Goal: Information Seeking & Learning: Find specific page/section

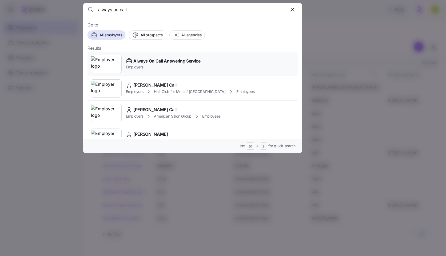
type input "always on call"
click at [183, 69] on span "Employers" at bounding box center [163, 66] width 75 height 5
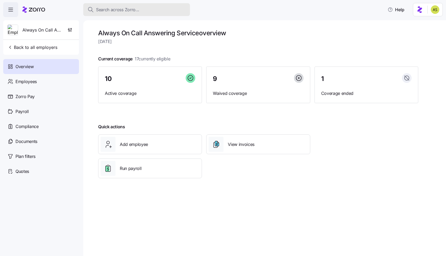
click at [172, 6] on button "Search across Zorro..." at bounding box center [136, 9] width 107 height 13
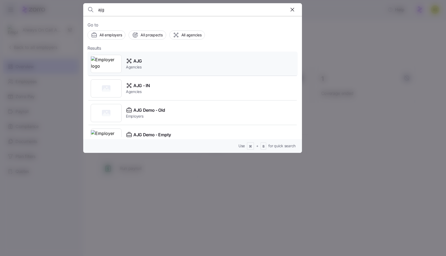
type input "ajg"
click at [172, 63] on div "AJG Agencies" at bounding box center [193, 64] width 210 height 25
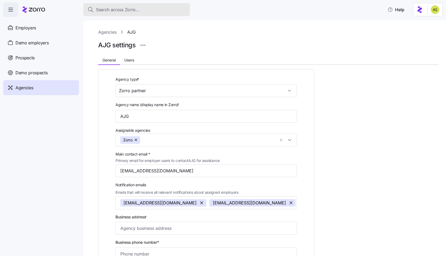
click at [119, 9] on span "Search across Zorro..." at bounding box center [117, 9] width 43 height 7
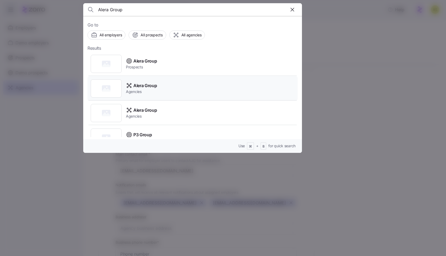
type input "Alera Group"
click at [216, 90] on div "Alera Group Agencies" at bounding box center [193, 88] width 210 height 25
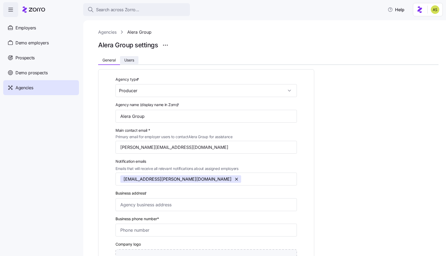
click at [132, 61] on span "Users" at bounding box center [129, 60] width 10 height 4
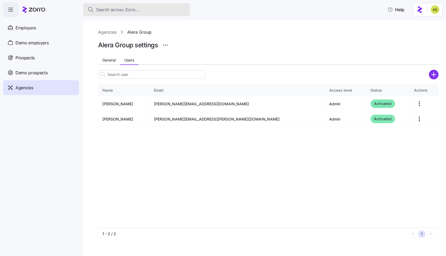
click at [119, 10] on span "Search across Zorro..." at bounding box center [117, 9] width 43 height 7
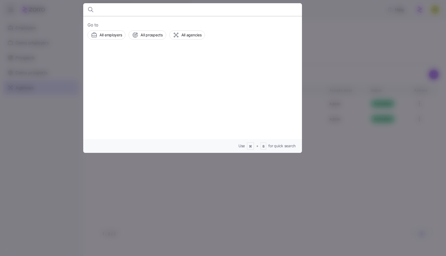
type input "c8e48224-5389-490a-81bd-05675ca6f4dc"
drag, startPoint x: 108, startPoint y: 11, endPoint x: 54, endPoint y: 11, distance: 54.2
click at [54, 253] on div "c8e48224-5389-490a-81bd-05675ca6f4dc Go to All employers All prospects All agen…" at bounding box center [223, 253] width 446 height 0
type input "c8e48224-5389-490a-81bd-05675ca6f4dc"
click at [123, 175] on div at bounding box center [223, 128] width 446 height 256
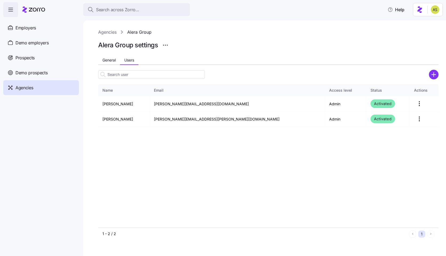
click at [35, 91] on div "Agencies" at bounding box center [41, 87] width 76 height 15
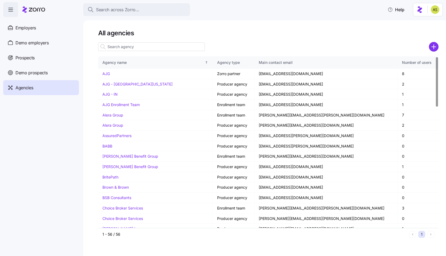
click at [137, 48] on input at bounding box center [151, 46] width 107 height 9
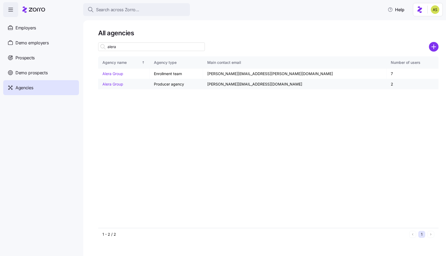
type input "alera"
click at [118, 83] on link "Alera Group" at bounding box center [112, 84] width 21 height 5
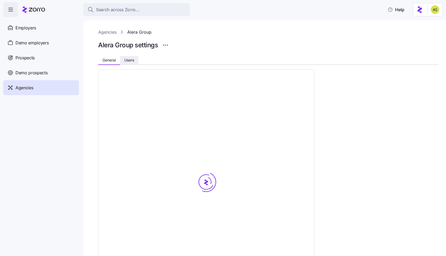
click at [130, 57] on button "Users" at bounding box center [129, 60] width 18 height 8
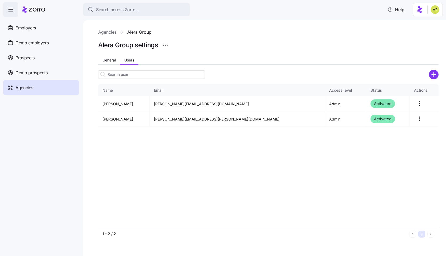
click at [111, 34] on link "Agencies" at bounding box center [107, 32] width 18 height 7
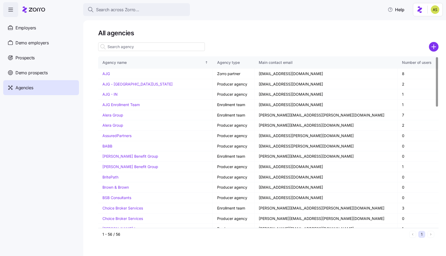
click at [131, 45] on input at bounding box center [151, 46] width 107 height 9
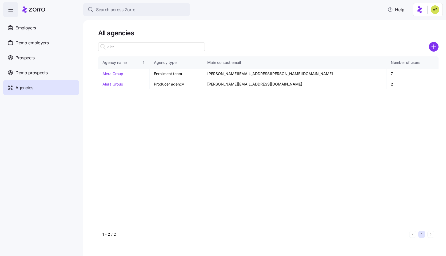
type input "aler"
click at [115, 75] on link "Alera Group" at bounding box center [112, 73] width 21 height 5
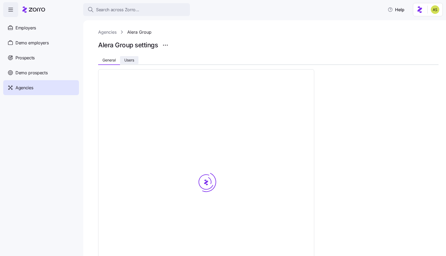
click at [132, 59] on span "Users" at bounding box center [129, 60] width 10 height 4
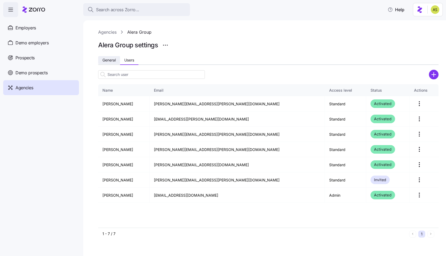
click at [108, 62] on span "General" at bounding box center [108, 60] width 13 height 4
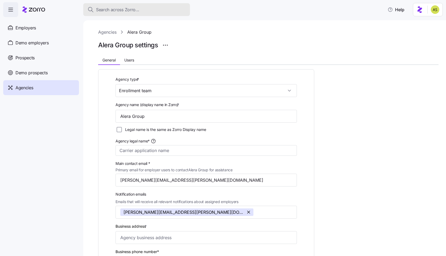
click at [113, 4] on button "Search across Zorro..." at bounding box center [136, 9] width 107 height 13
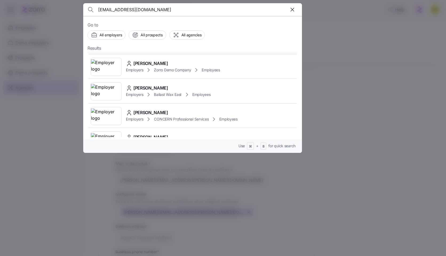
scroll to position [23, 0]
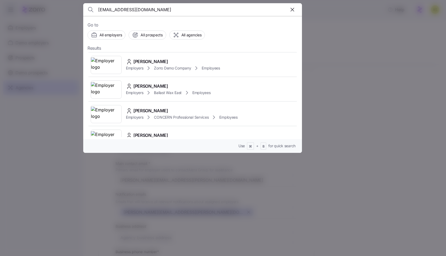
type input "[EMAIL_ADDRESS][DOMAIN_NAME]"
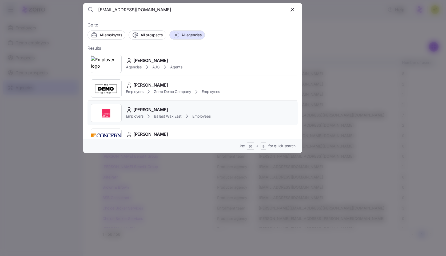
type input "[EMAIL_ADDRESS][DOMAIN_NAME]"
click at [223, 112] on div "[PERSON_NAME] Employers Ballast Wax East Employees" at bounding box center [193, 113] width 210 height 25
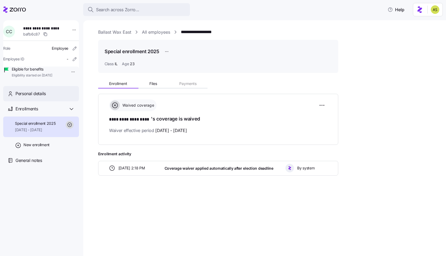
click at [44, 97] on span "Personal details" at bounding box center [30, 93] width 30 height 7
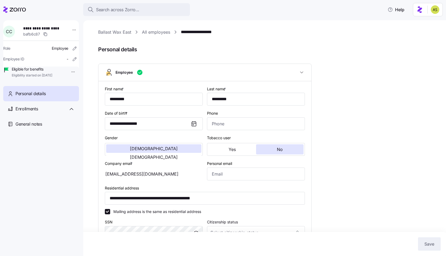
type input "IL"
click at [126, 9] on span "Search across Zorro..." at bounding box center [117, 9] width 43 height 7
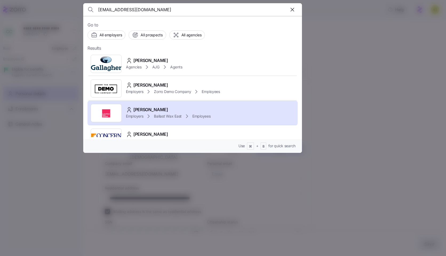
type input "[EMAIL_ADDRESS][DOMAIN_NAME]"
click at [352, 92] on div at bounding box center [223, 128] width 446 height 256
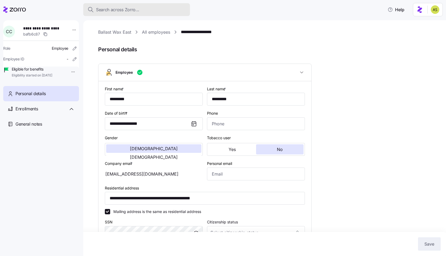
click at [170, 14] on button "Search across Zorro..." at bounding box center [136, 9] width 107 height 13
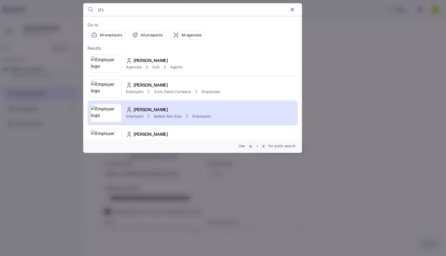
type input "ך"
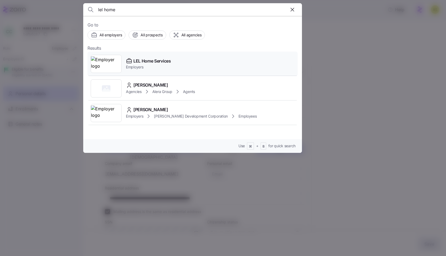
type input "lel home"
click at [191, 66] on div "LEL Home Services Employers" at bounding box center [193, 64] width 210 height 25
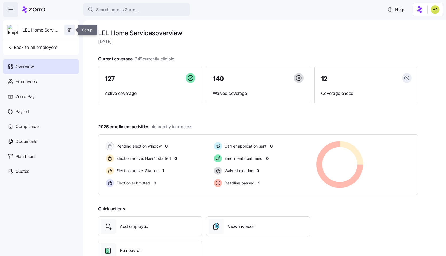
click at [70, 30] on icon "button" at bounding box center [69, 29] width 5 height 5
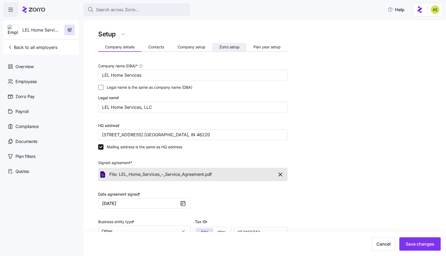
click at [224, 48] on span "Zorro setup" at bounding box center [229, 47] width 20 height 4
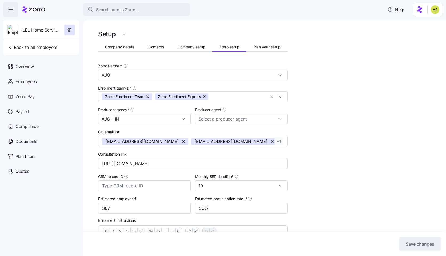
click at [40, 10] on icon at bounding box center [37, 10] width 16 height 4
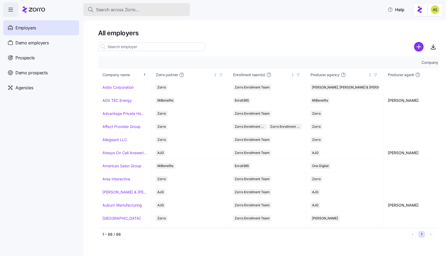
click at [138, 10] on span "Search across Zorro..." at bounding box center [117, 9] width 43 height 7
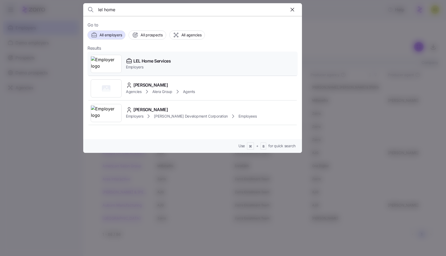
type input "lel home"
click at [162, 61] on span "LEL Home Services" at bounding box center [152, 61] width 38 height 7
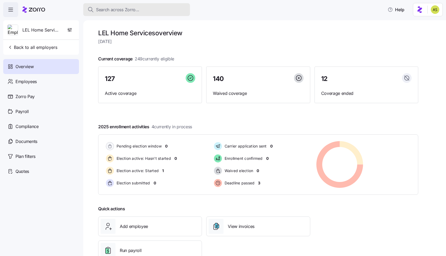
click at [144, 14] on button "Search across Zorro..." at bounding box center [136, 9] width 107 height 13
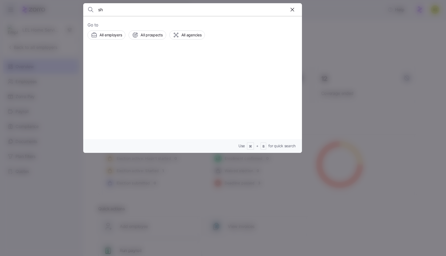
type input "s"
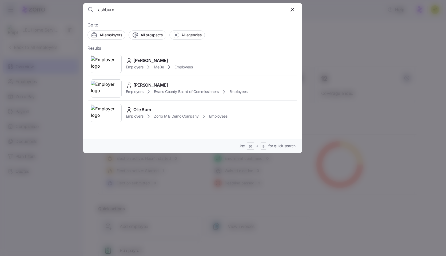
type input "u"
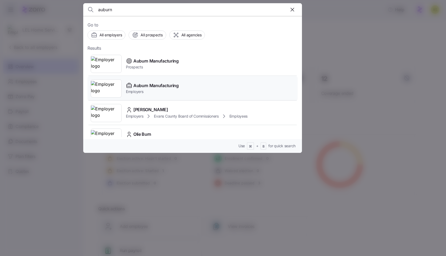
type input "auburn"
click at [194, 90] on div "Auburn Manufacturing Employers" at bounding box center [193, 88] width 210 height 25
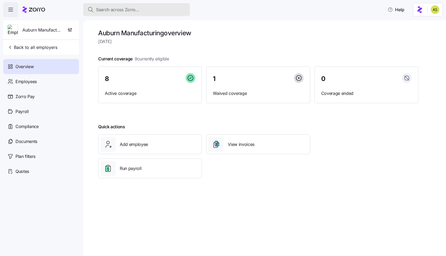
click at [141, 13] on div "Search across Zorro..." at bounding box center [137, 9] width 98 height 7
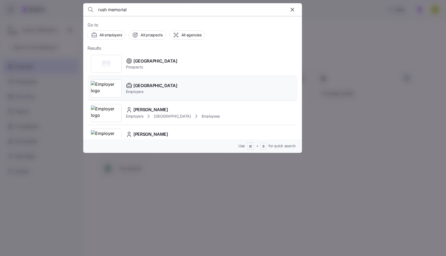
type input "rush memorial"
click at [174, 83] on span "[GEOGRAPHIC_DATA]" at bounding box center [155, 85] width 44 height 7
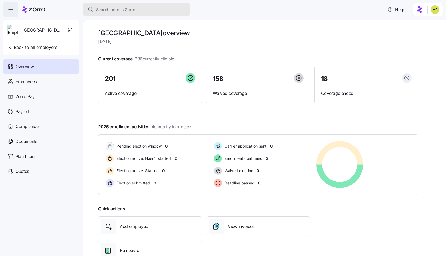
click at [126, 14] on button "Search across Zorro..." at bounding box center [136, 9] width 107 height 13
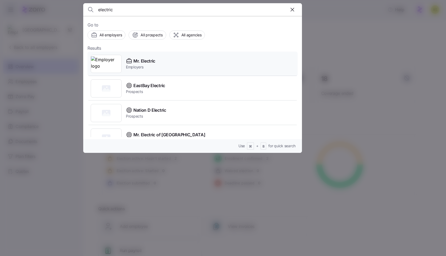
type input "electric"
click at [169, 65] on div "Mr. Electric Employers" at bounding box center [193, 64] width 210 height 25
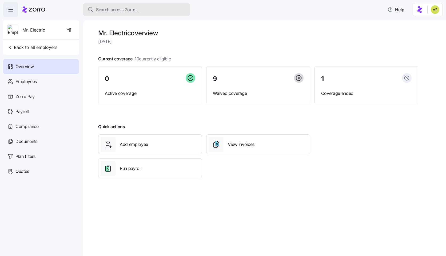
click at [132, 10] on span "Search across Zorro..." at bounding box center [117, 9] width 43 height 7
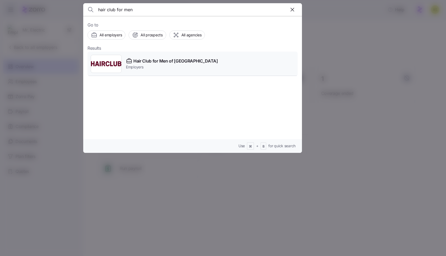
type input "hair club for men"
click at [204, 66] on div "Hair Club for Men of Boston Employers" at bounding box center [193, 64] width 210 height 25
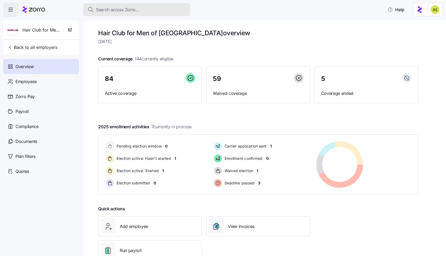
click at [130, 13] on button "Search across Zorro..." at bounding box center [136, 9] width 107 height 13
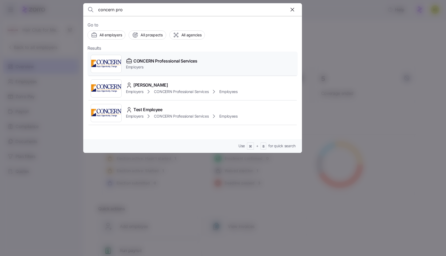
type input "concern pro"
click at [182, 64] on span "Employers" at bounding box center [162, 66] width 72 height 5
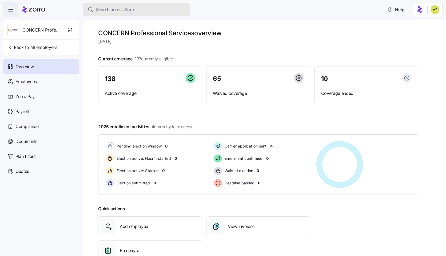
click at [115, 8] on span "Search across Zorro..." at bounding box center [117, 9] width 43 height 7
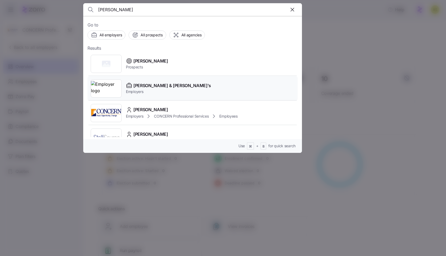
type input "[PERSON_NAME]"
click at [174, 91] on div "[PERSON_NAME] & [PERSON_NAME]'s Employers" at bounding box center [193, 88] width 210 height 25
